Goal: Task Accomplishment & Management: Use online tool/utility

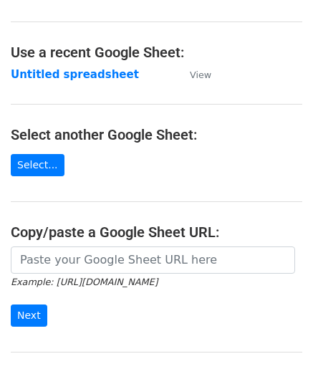
scroll to position [72, 0]
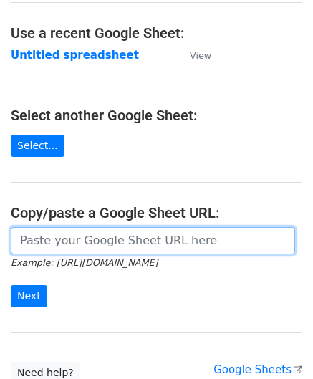
click at [89, 243] on input "url" at bounding box center [153, 240] width 284 height 27
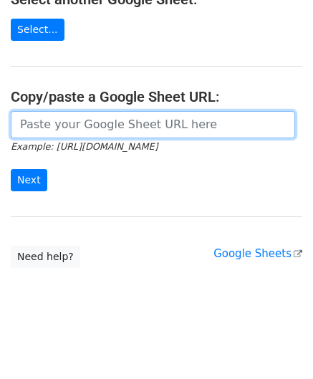
scroll to position [188, 0]
paste input "[URL][DOMAIN_NAME]"
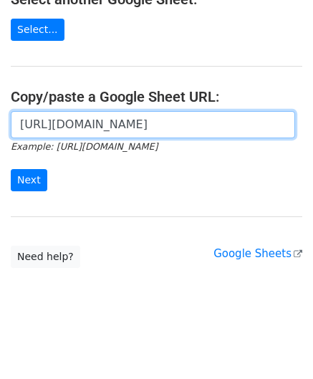
scroll to position [0, 310]
type input "[URL][DOMAIN_NAME]"
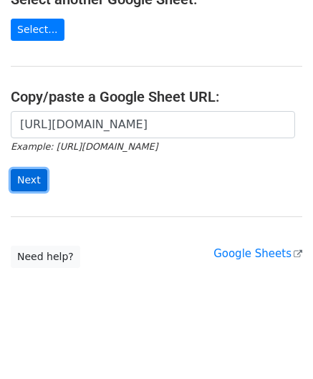
click at [24, 176] on input "Next" at bounding box center [29, 180] width 37 height 22
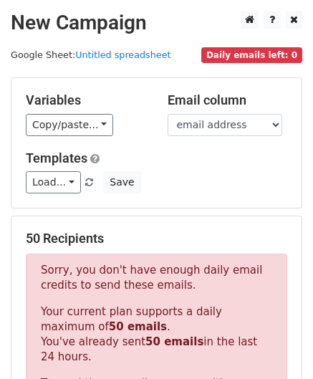
scroll to position [484, 0]
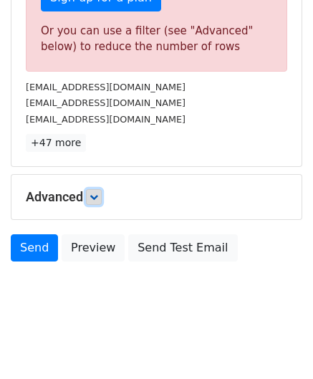
click at [96, 193] on icon at bounding box center [94, 197] width 9 height 9
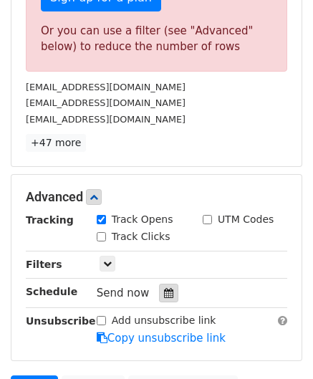
click at [164, 293] on icon at bounding box center [168, 293] width 9 height 10
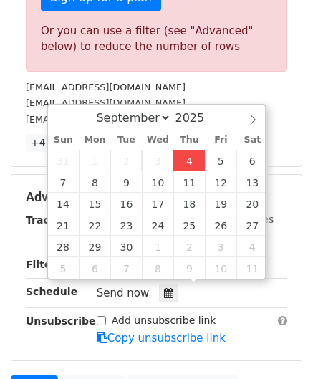
type input "2025-09-04 12:00"
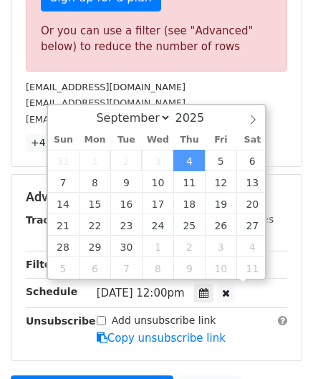
scroll to position [0, 0]
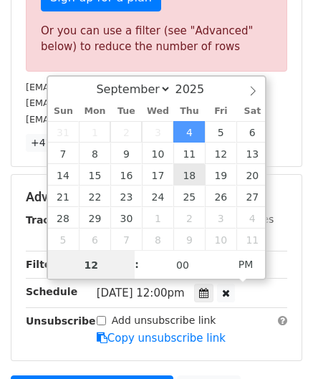
paste input "8"
type input "8"
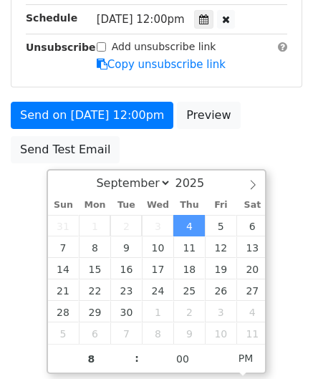
type input "2025-09-04 20:00"
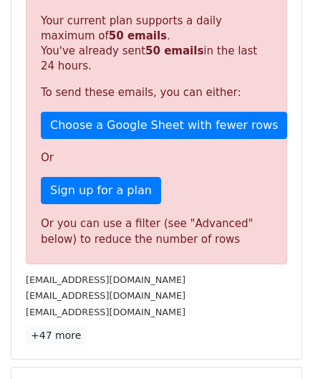
scroll to position [657, 0]
